Goal: Task Accomplishment & Management: Manage account settings

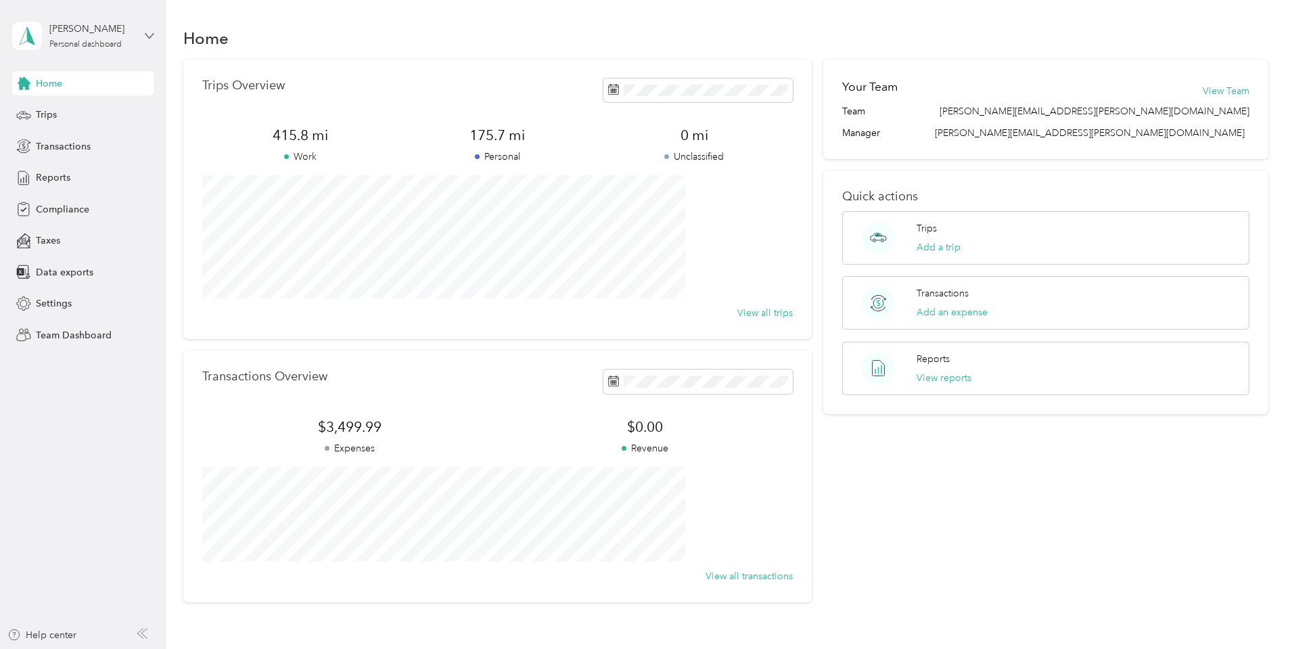
click at [147, 34] on icon at bounding box center [149, 35] width 9 height 9
click at [87, 120] on div "Team dashboard Personal dashboard Log out" at bounding box center [231, 141] width 419 height 85
click at [149, 34] on icon at bounding box center [149, 35] width 9 height 9
click at [82, 110] on div "Team dashboard" at bounding box center [60, 111] width 72 height 14
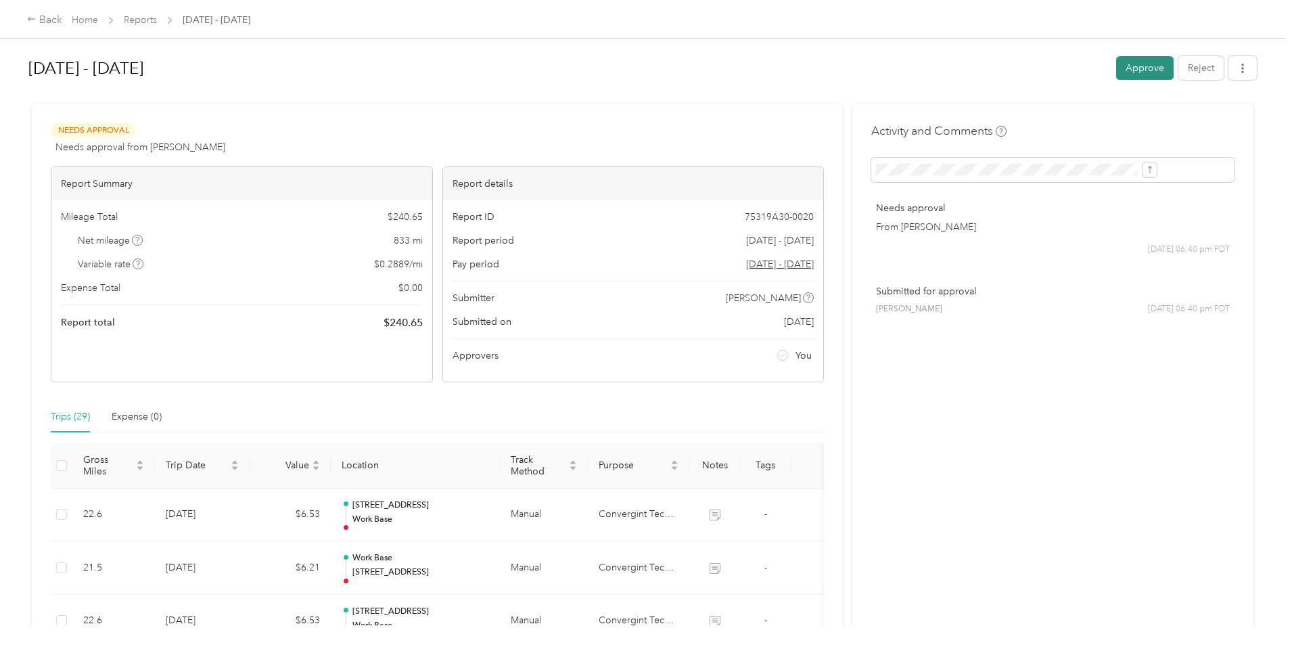
click at [1116, 66] on button "Approve" at bounding box center [1144, 68] width 57 height 24
